Goal: Check status

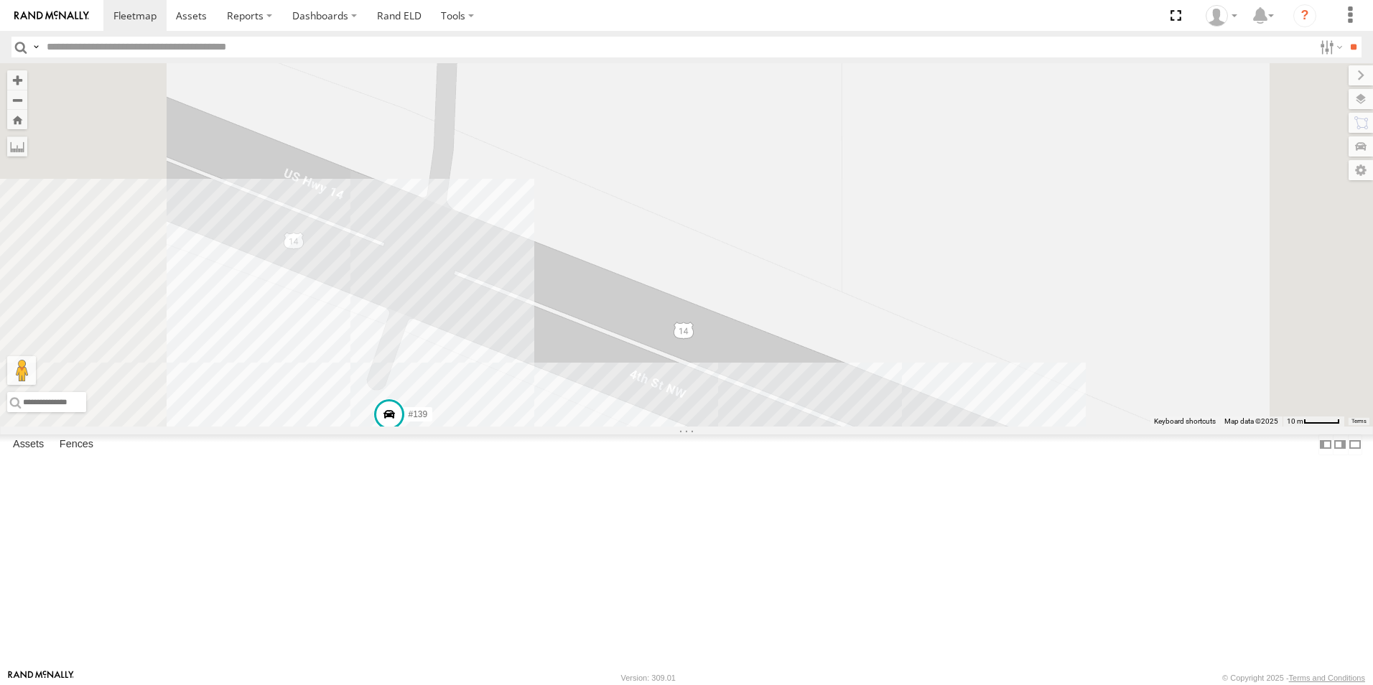
click at [0, 0] on link at bounding box center [0, 0] width 0 height 0
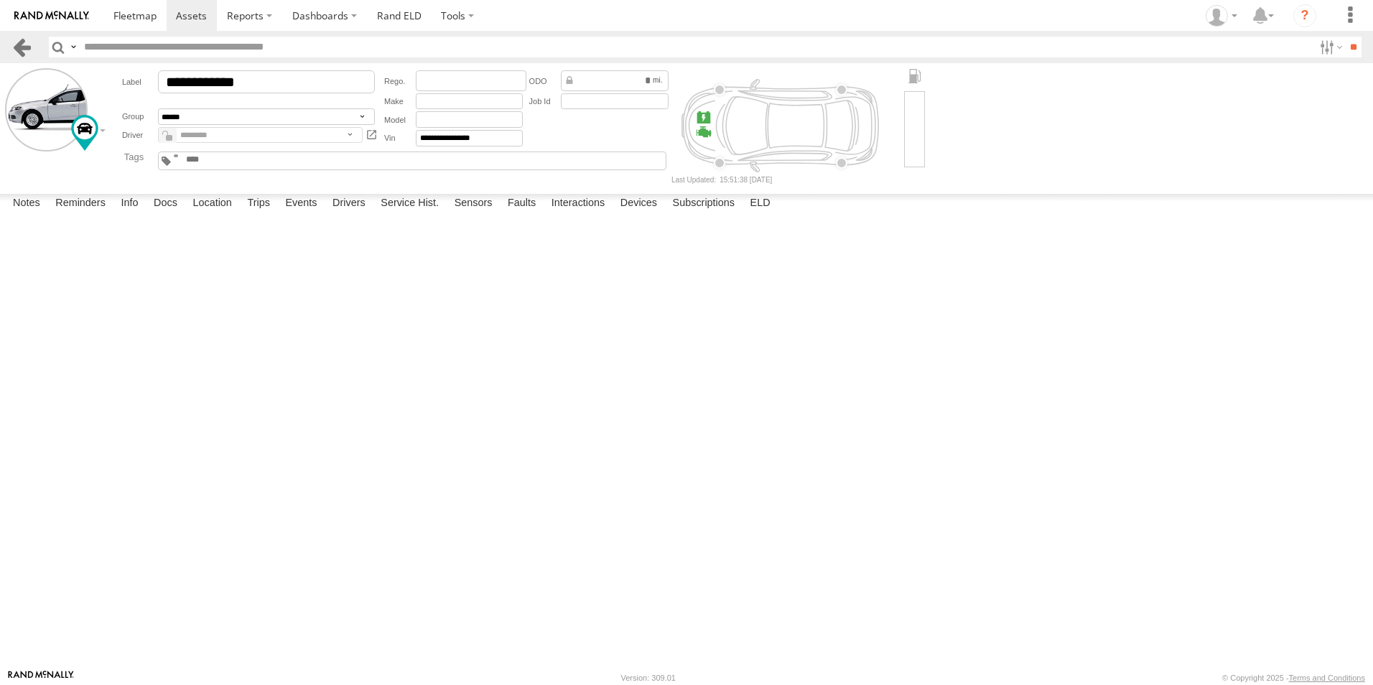
click at [15, 42] on link at bounding box center [21, 47] width 21 height 21
